Goal: Task Accomplishment & Management: Use online tool/utility

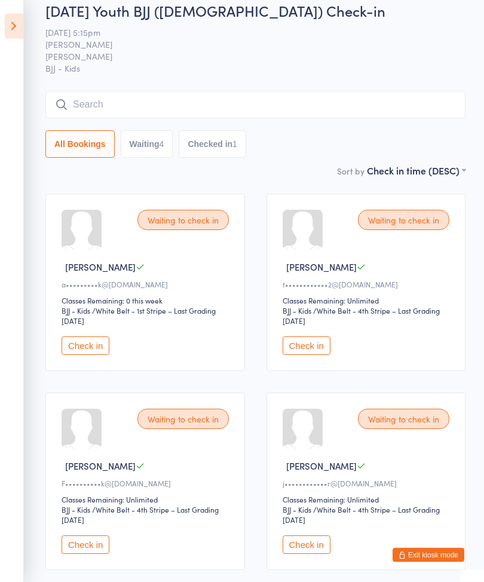
click at [115, 102] on input "search" at bounding box center [255, 104] width 420 height 27
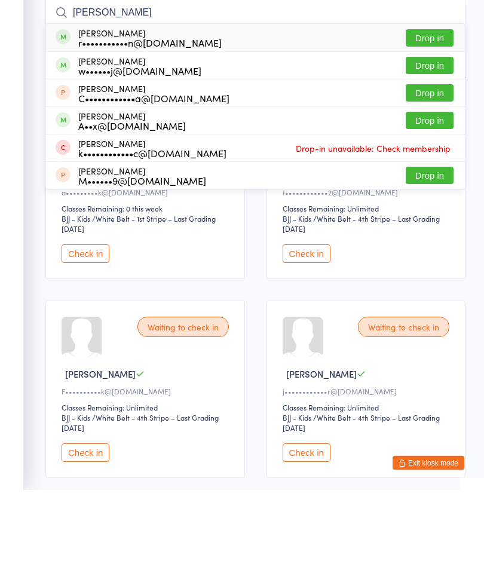
type input "[PERSON_NAME]"
click at [427, 122] on button "Drop in" at bounding box center [430, 130] width 48 height 17
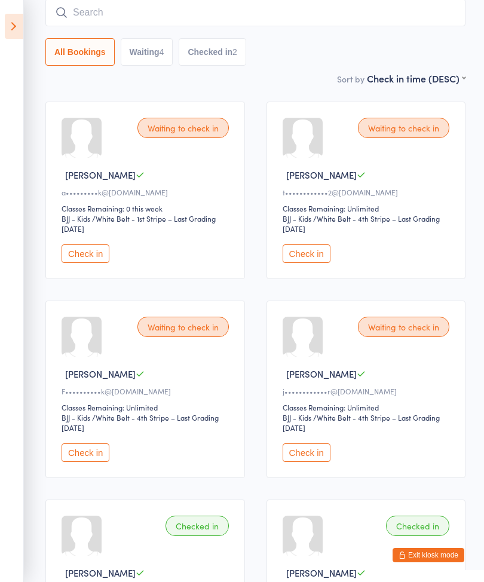
click at [310, 461] on button "Check in" at bounding box center [307, 452] width 48 height 19
click at [308, 260] on button "Check in" at bounding box center [307, 253] width 48 height 19
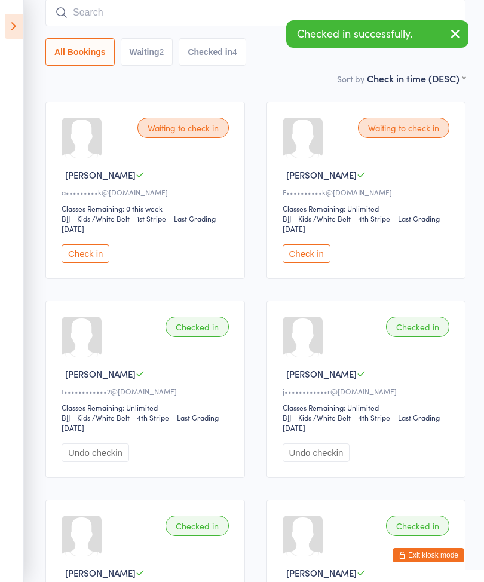
click at [302, 262] on button "Check in" at bounding box center [307, 253] width 48 height 19
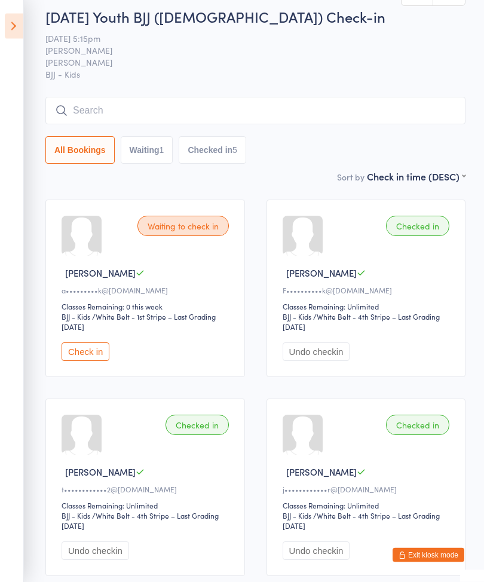
scroll to position [0, 0]
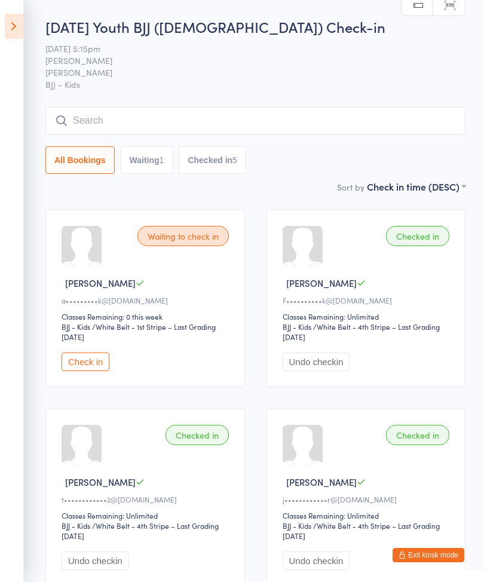
click at [126, 128] on input "search" at bounding box center [255, 120] width 420 height 27
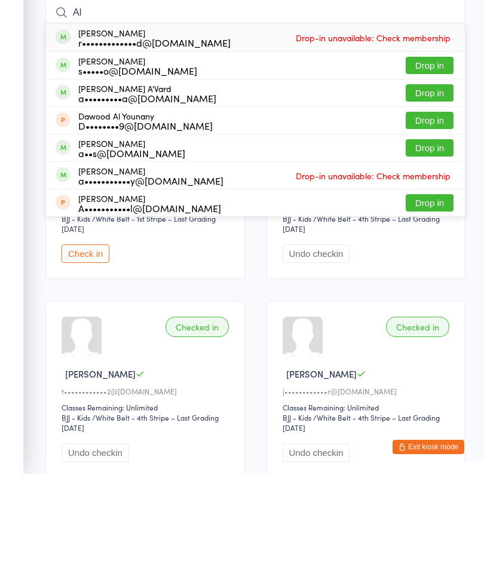
type input "A"
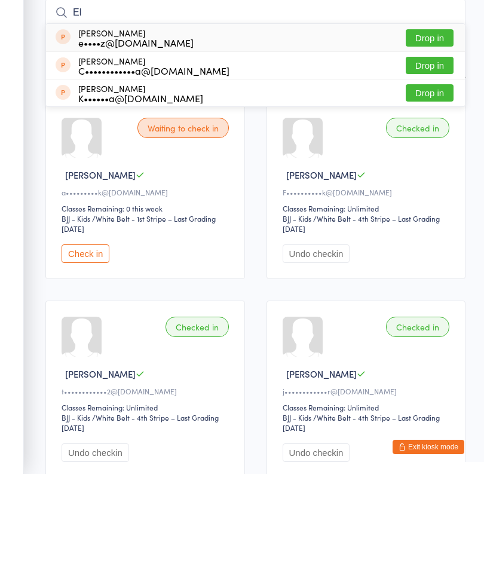
type input "E"
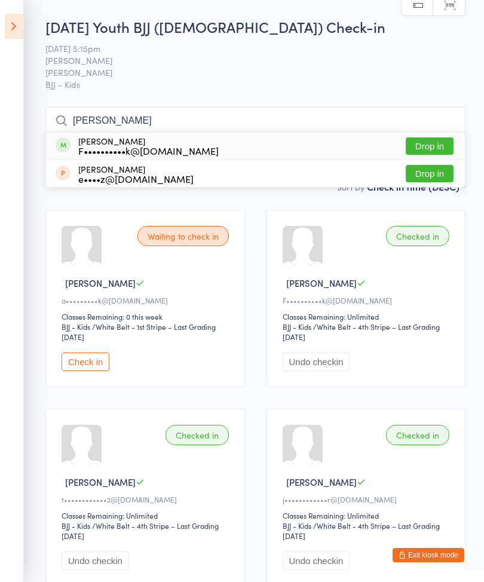
type input "[PERSON_NAME]"
click at [418, 140] on button "Drop in" at bounding box center [430, 145] width 48 height 17
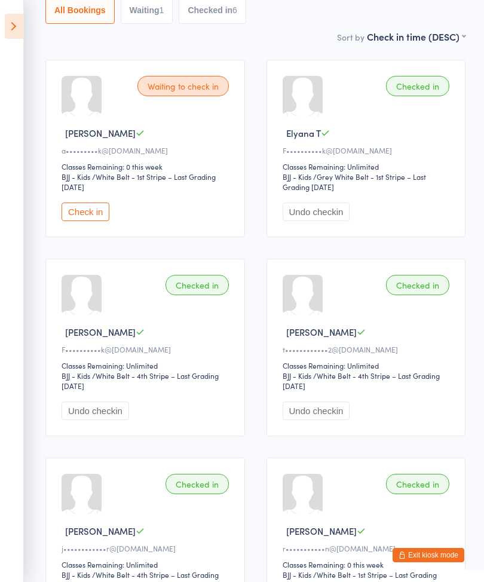
scroll to position [149, 0]
click at [19, 26] on icon at bounding box center [14, 26] width 19 height 25
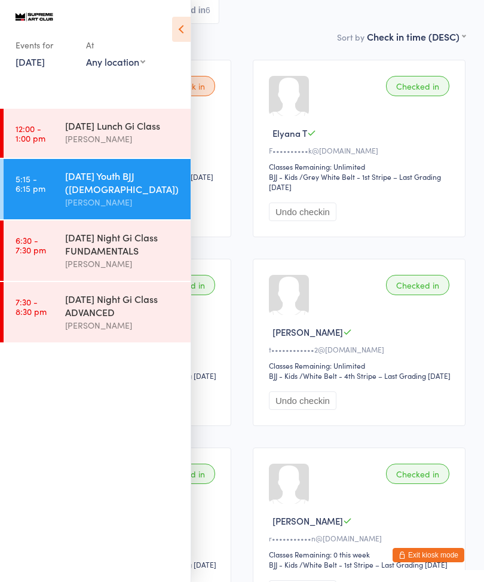
click at [122, 235] on div "[DATE] Night Gi Class FUNDAMENTALS" at bounding box center [122, 244] width 115 height 26
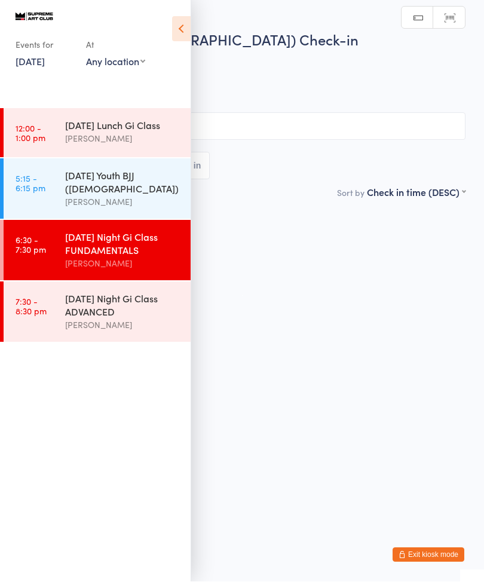
scroll to position [1, 0]
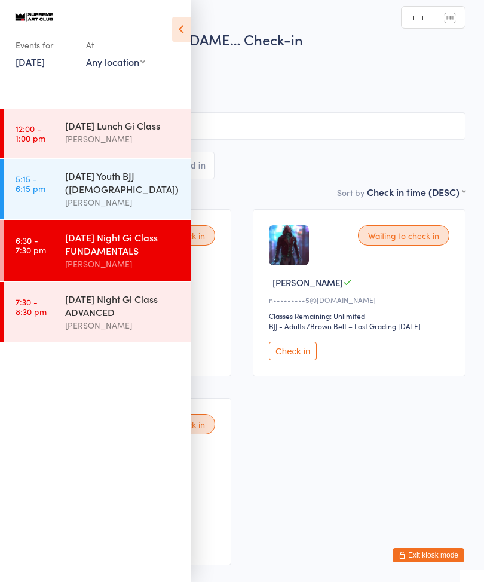
click at [186, 32] on icon at bounding box center [181, 29] width 19 height 25
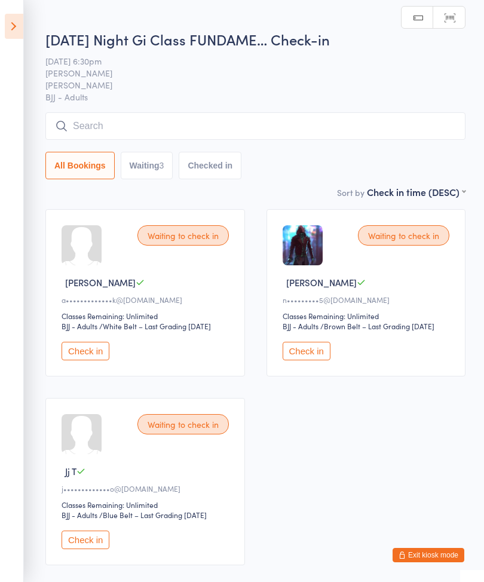
click at [319, 354] on button "Check in" at bounding box center [307, 351] width 48 height 19
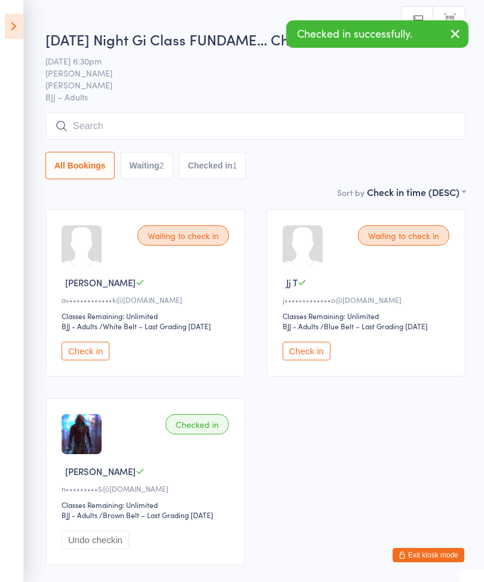
click at [252, 115] on input "search" at bounding box center [255, 125] width 420 height 27
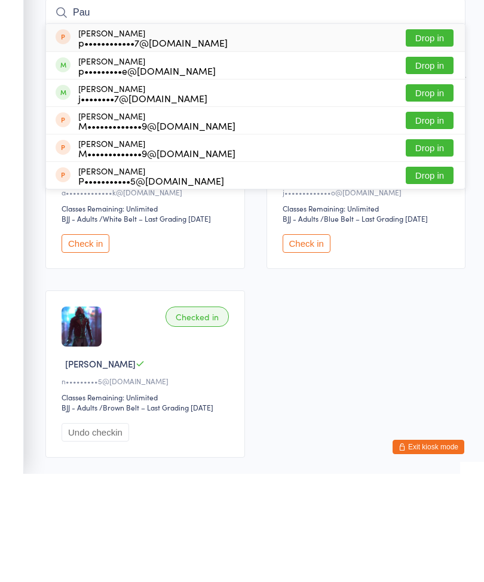
type input "Pau"
click at [442, 165] on button "Drop in" at bounding box center [430, 173] width 48 height 17
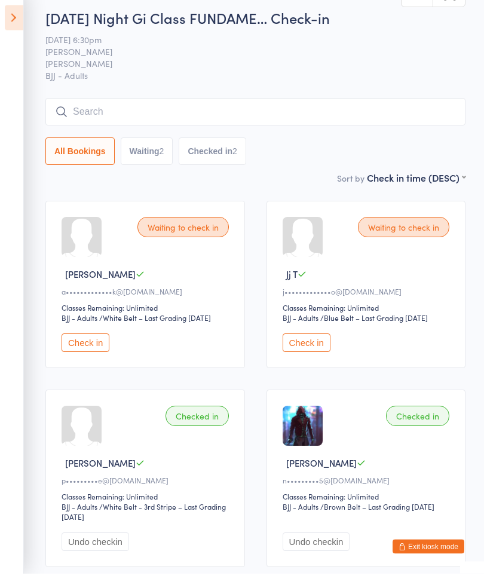
click at [16, 20] on icon at bounding box center [14, 26] width 19 height 25
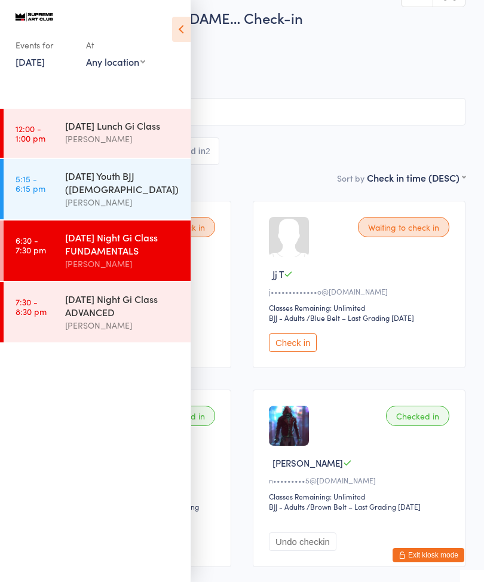
click at [45, 297] on time "7:30 - 8:30 pm" at bounding box center [31, 306] width 31 height 19
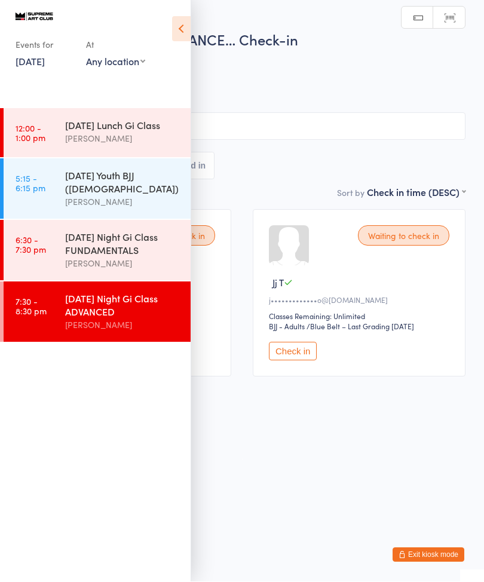
click at [261, 463] on html "You have now entered Kiosk Mode. Members will be able to check themselves in us…" at bounding box center [242, 291] width 484 height 582
click at [173, 23] on icon at bounding box center [181, 29] width 19 height 25
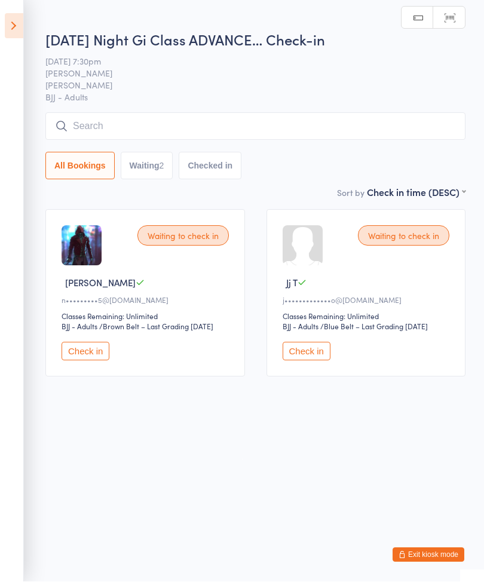
click at [86, 345] on div "Waiting to check in [PERSON_NAME] L n•••••••••5@[DOMAIN_NAME] Classes Remaining…" at bounding box center [145, 293] width 200 height 167
click at [74, 351] on button "Check in" at bounding box center [86, 351] width 48 height 19
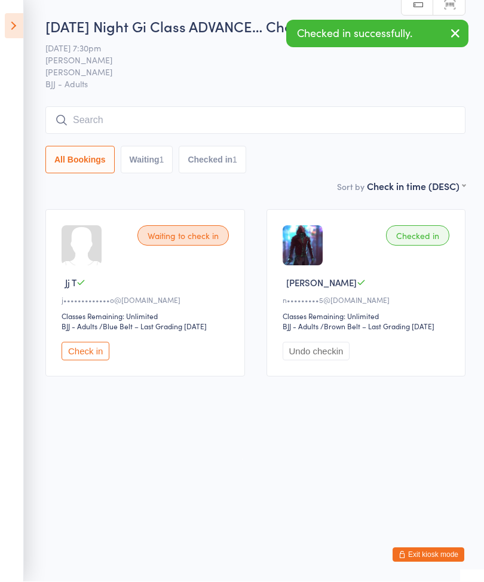
click at [14, 25] on icon at bounding box center [14, 26] width 19 height 25
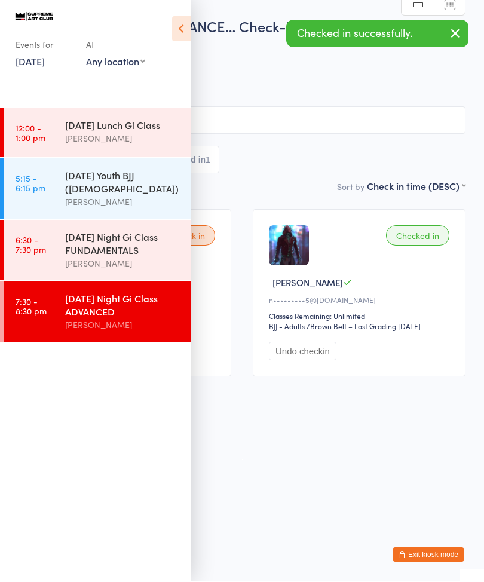
click at [48, 235] on link "6:30 - 7:30 pm [DATE] Night Gi Class FUNDAMENTALS [PERSON_NAME]" at bounding box center [97, 251] width 187 height 60
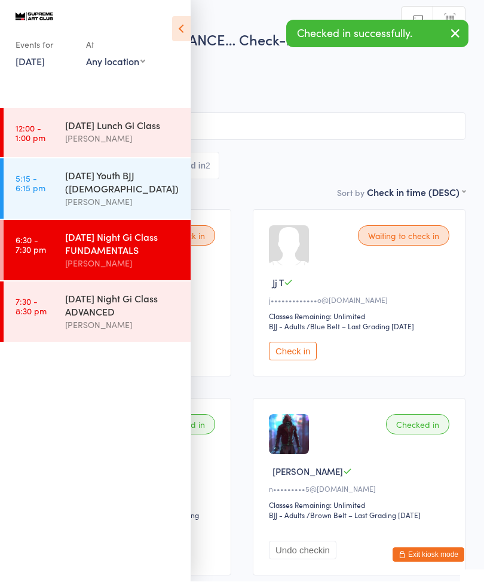
scroll to position [1, 0]
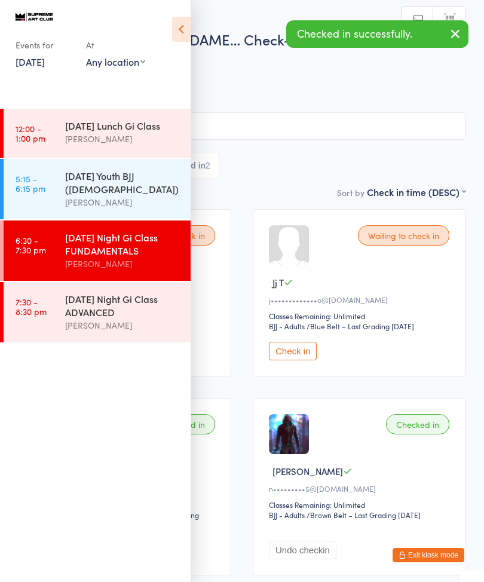
click at [237, 402] on div "Waiting to check in [PERSON_NAME] C a•••••••••••••k@[DOMAIN_NAME] Classes Remai…" at bounding box center [242, 392] width 469 height 388
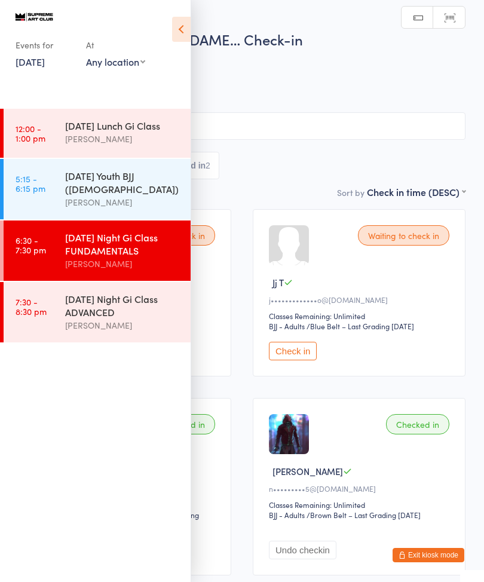
click at [296, 121] on input "search" at bounding box center [242, 125] width 447 height 27
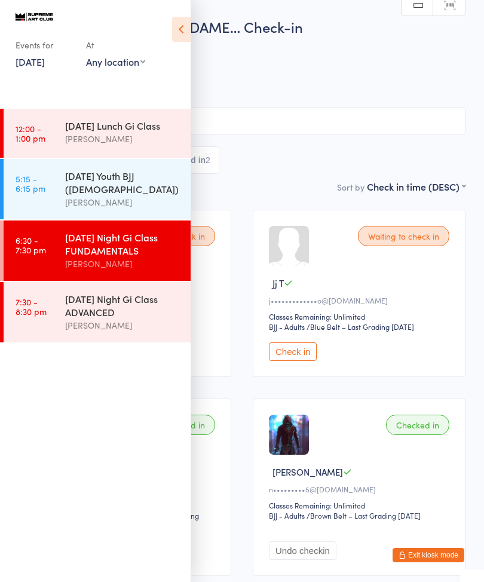
click at [176, 28] on icon at bounding box center [181, 29] width 19 height 25
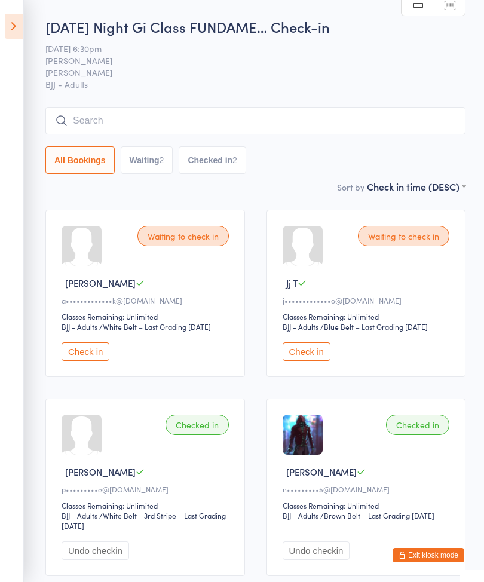
click at [104, 128] on input "search" at bounding box center [255, 120] width 420 height 27
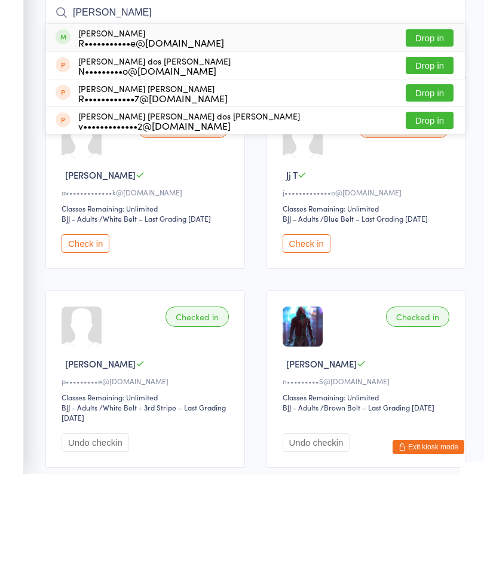
type input "[PERSON_NAME]"
click at [432, 137] on button "Drop in" at bounding box center [430, 145] width 48 height 17
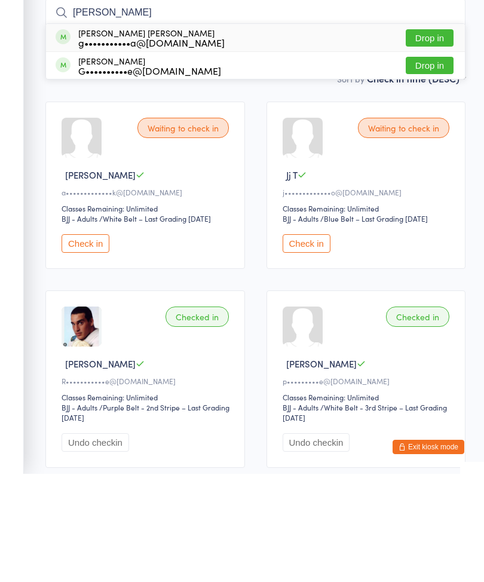
type input "[PERSON_NAME]"
click at [438, 165] on button "Drop in" at bounding box center [430, 173] width 48 height 17
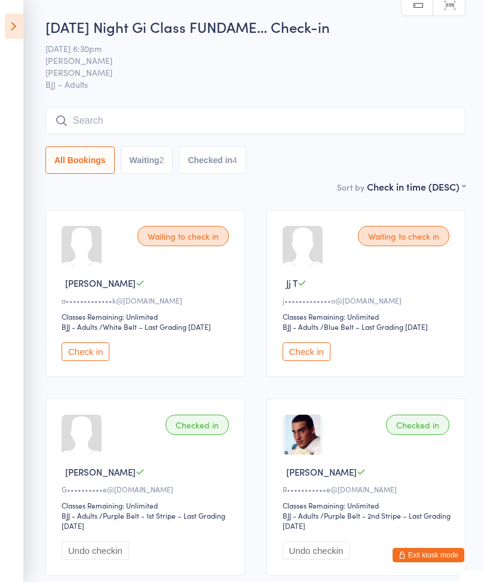
click at [5, 33] on icon at bounding box center [14, 26] width 19 height 25
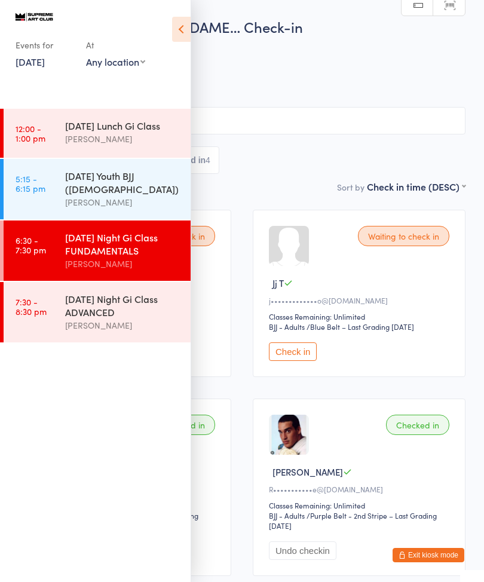
click at [46, 186] on link "5:15 - 6:15 pm [DATE] Youth BJJ ([DEMOGRAPHIC_DATA]) [PERSON_NAME]" at bounding box center [97, 189] width 187 height 60
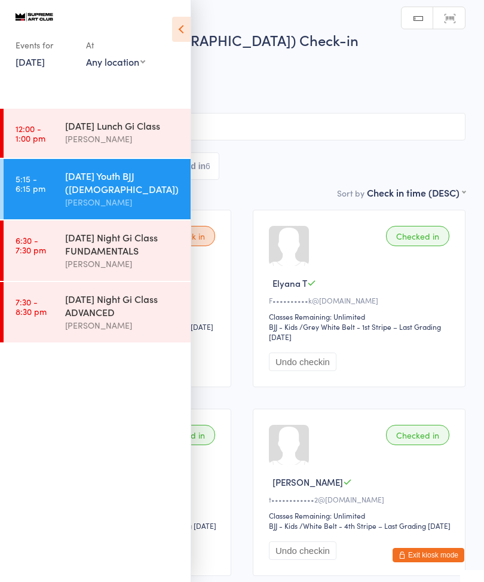
click at [173, 31] on icon at bounding box center [181, 29] width 19 height 25
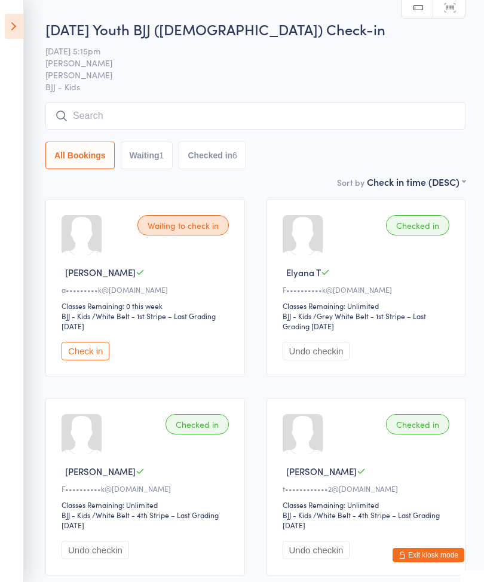
scroll to position [13, 0]
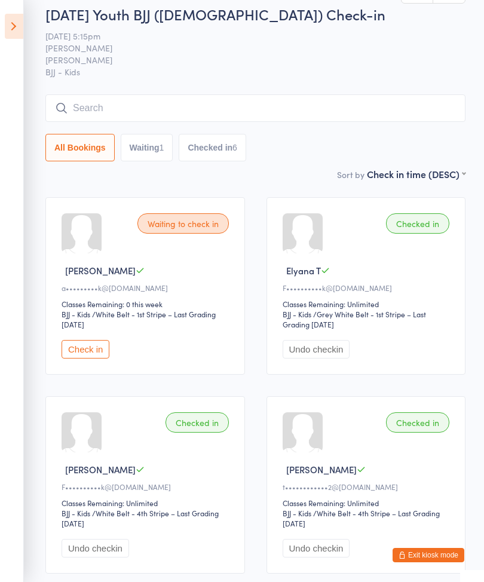
click at [1, 26] on aside "Events for [DATE] D Aug, YYYY [DATE] Sun Mon Tue Wed Thu Fri Sat 31 27 28 29 30…" at bounding box center [12, 291] width 24 height 582
click at [23, 22] on icon at bounding box center [14, 26] width 19 height 25
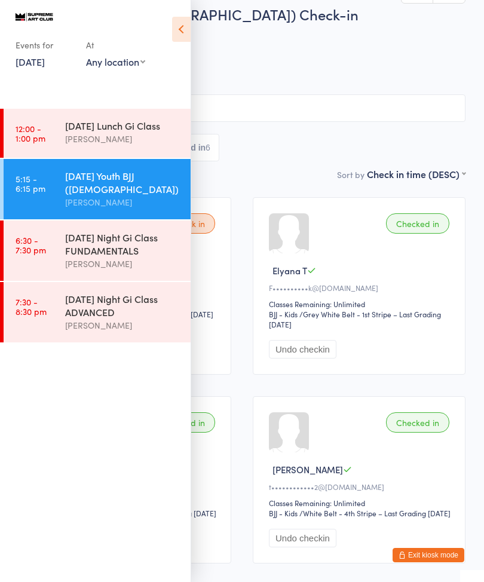
click at [143, 247] on div "[DATE] Night Gi Class FUNDAMENTALS" at bounding box center [122, 244] width 115 height 26
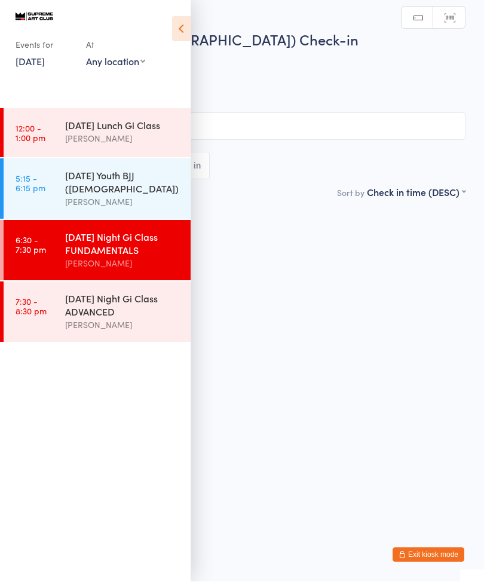
scroll to position [1, 0]
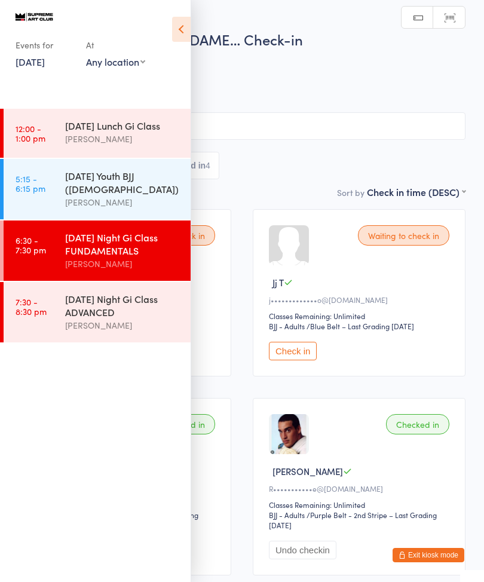
click at [184, 29] on icon at bounding box center [181, 29] width 19 height 25
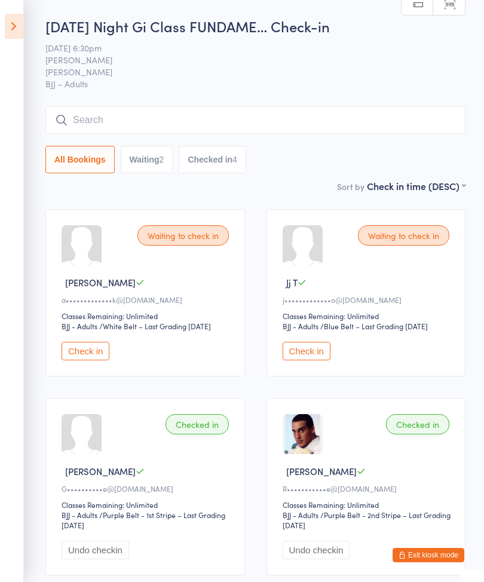
click at [167, 109] on input "search" at bounding box center [255, 119] width 420 height 27
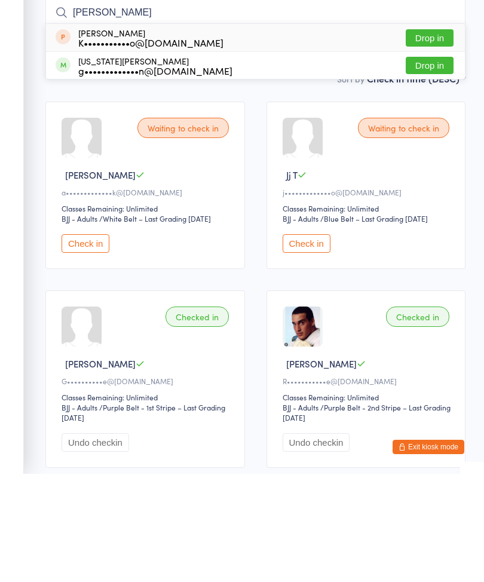
type input "[PERSON_NAME]"
click at [440, 165] on button "Drop in" at bounding box center [430, 173] width 48 height 17
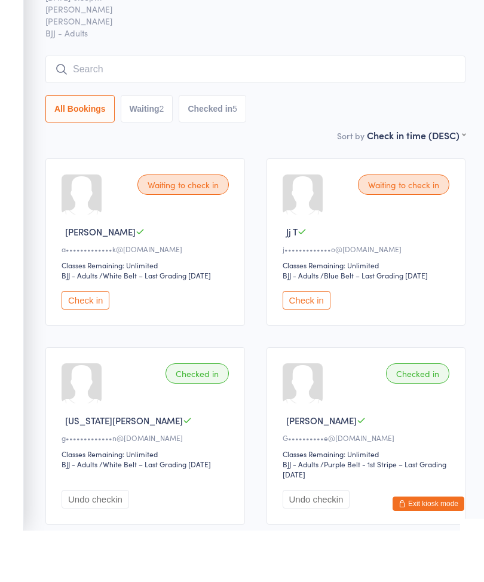
click at [366, 107] on input "search" at bounding box center [255, 120] width 420 height 27
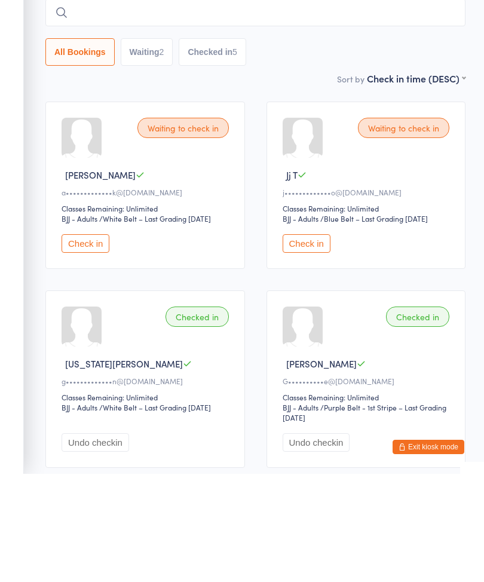
type input "I"
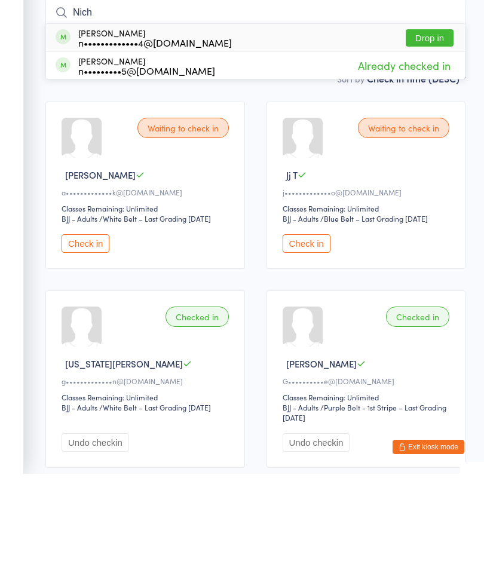
type input "Nich"
click at [429, 137] on button "Drop in" at bounding box center [430, 145] width 48 height 17
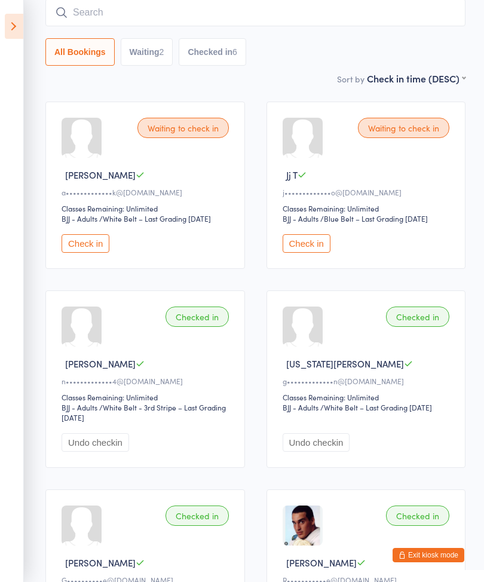
click at [183, 23] on input "search" at bounding box center [255, 12] width 420 height 27
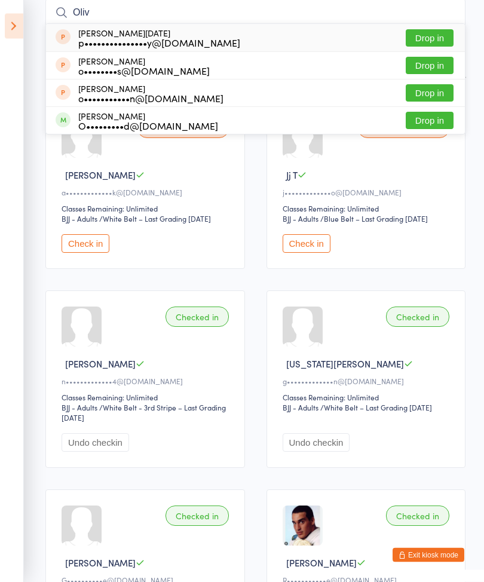
type input "Oliv"
click at [427, 116] on button "Drop in" at bounding box center [430, 120] width 48 height 17
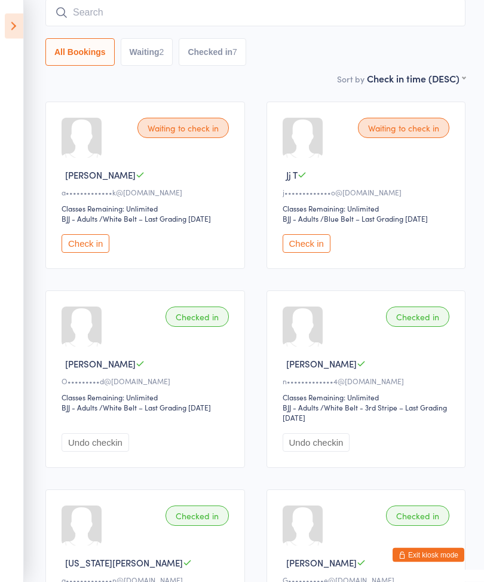
click at [372, 8] on input "search" at bounding box center [255, 12] width 420 height 27
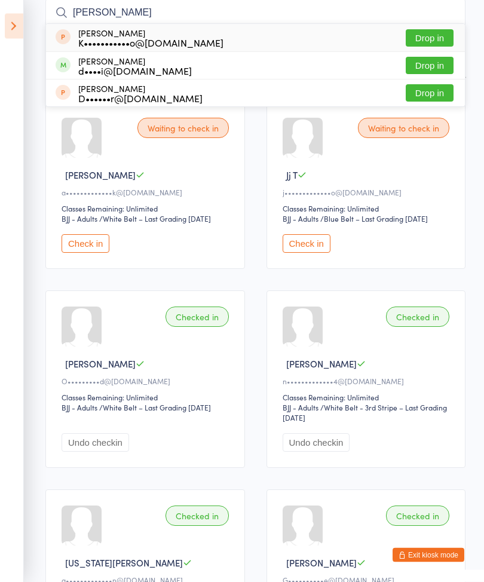
type input "[PERSON_NAME]"
click at [434, 68] on button "Drop in" at bounding box center [430, 65] width 48 height 17
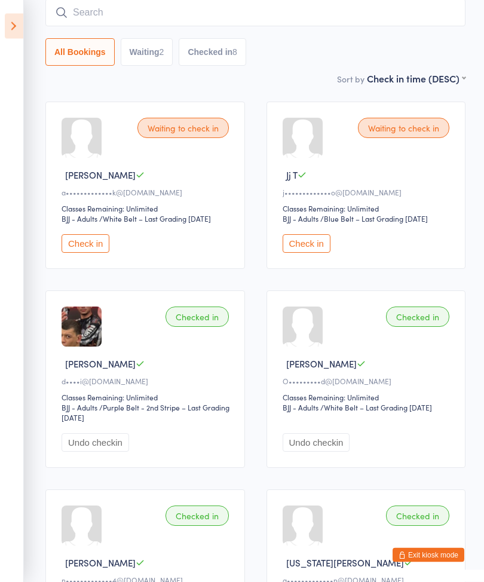
click at [400, 137] on div "Waiting to check in" at bounding box center [403, 128] width 91 height 20
click at [312, 249] on button "Check in" at bounding box center [307, 244] width 48 height 19
